Goal: Transaction & Acquisition: Purchase product/service

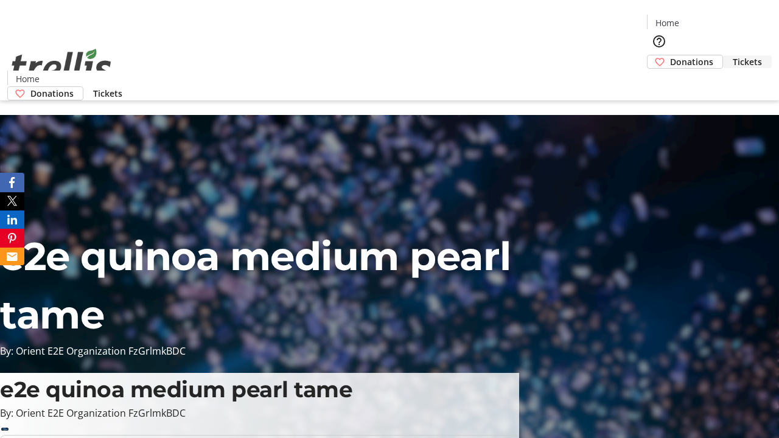
click at [733, 55] on span "Tickets" at bounding box center [747, 61] width 29 height 13
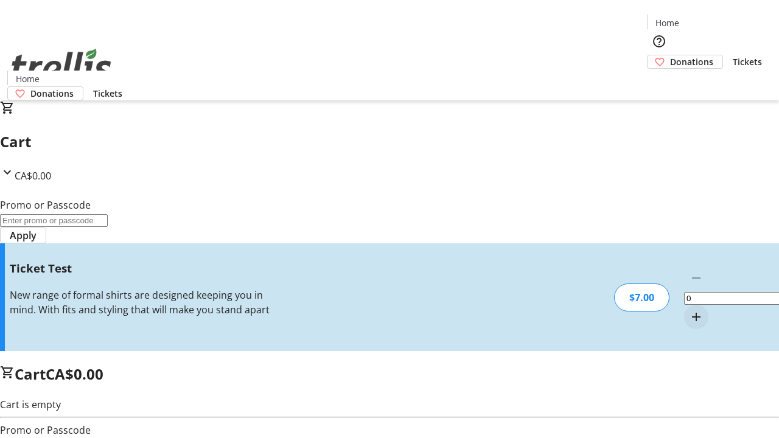
click at [689, 310] on mat-icon "Increment by one" at bounding box center [696, 317] width 15 height 15
type input "1"
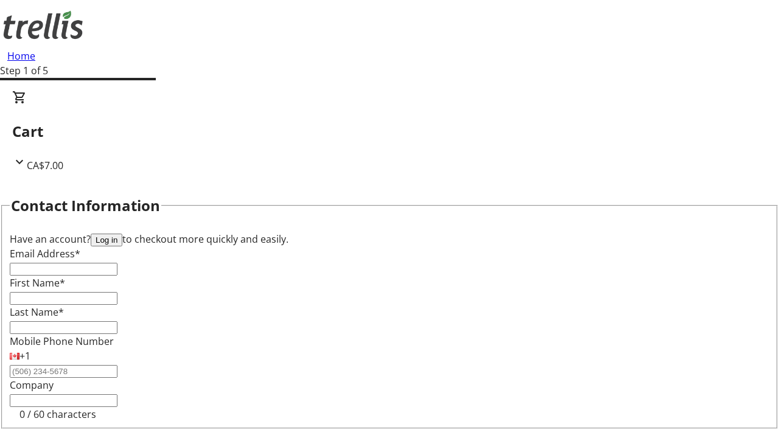
click at [122, 234] on button "Log in" at bounding box center [107, 240] width 32 height 13
